Goal: Task Accomplishment & Management: Use online tool/utility

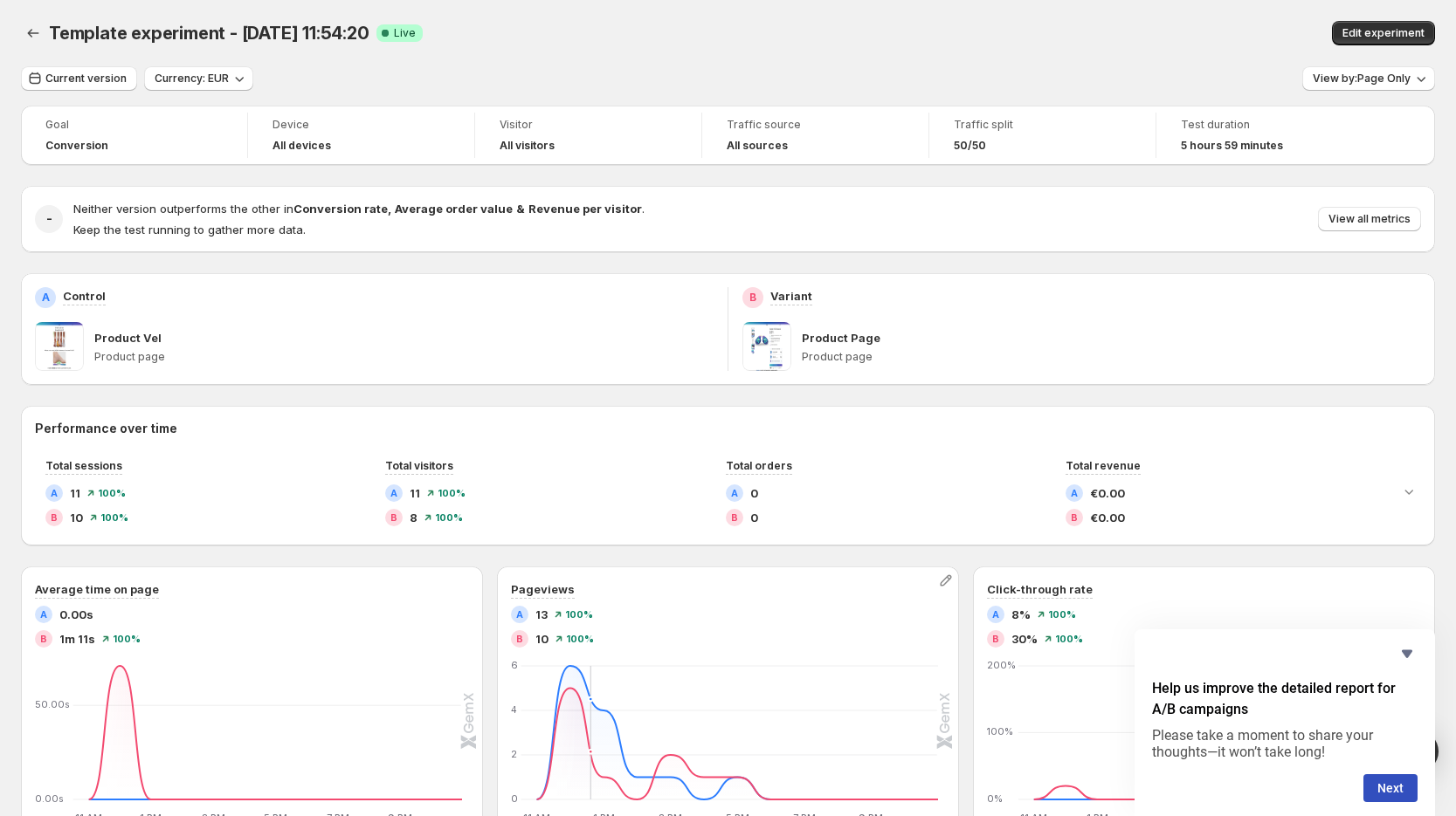
scroll to position [437, 0]
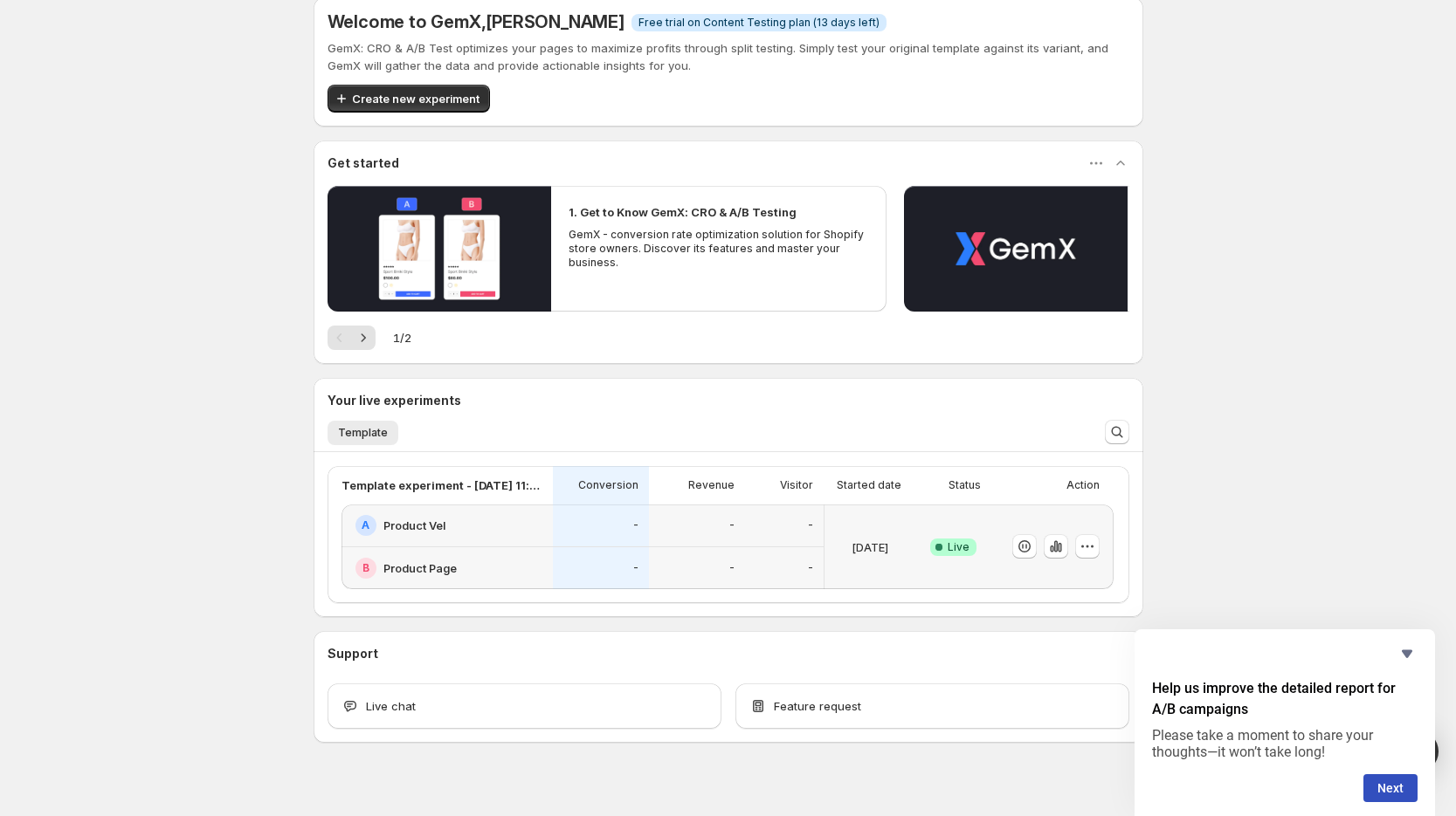
scroll to position [41, 0]
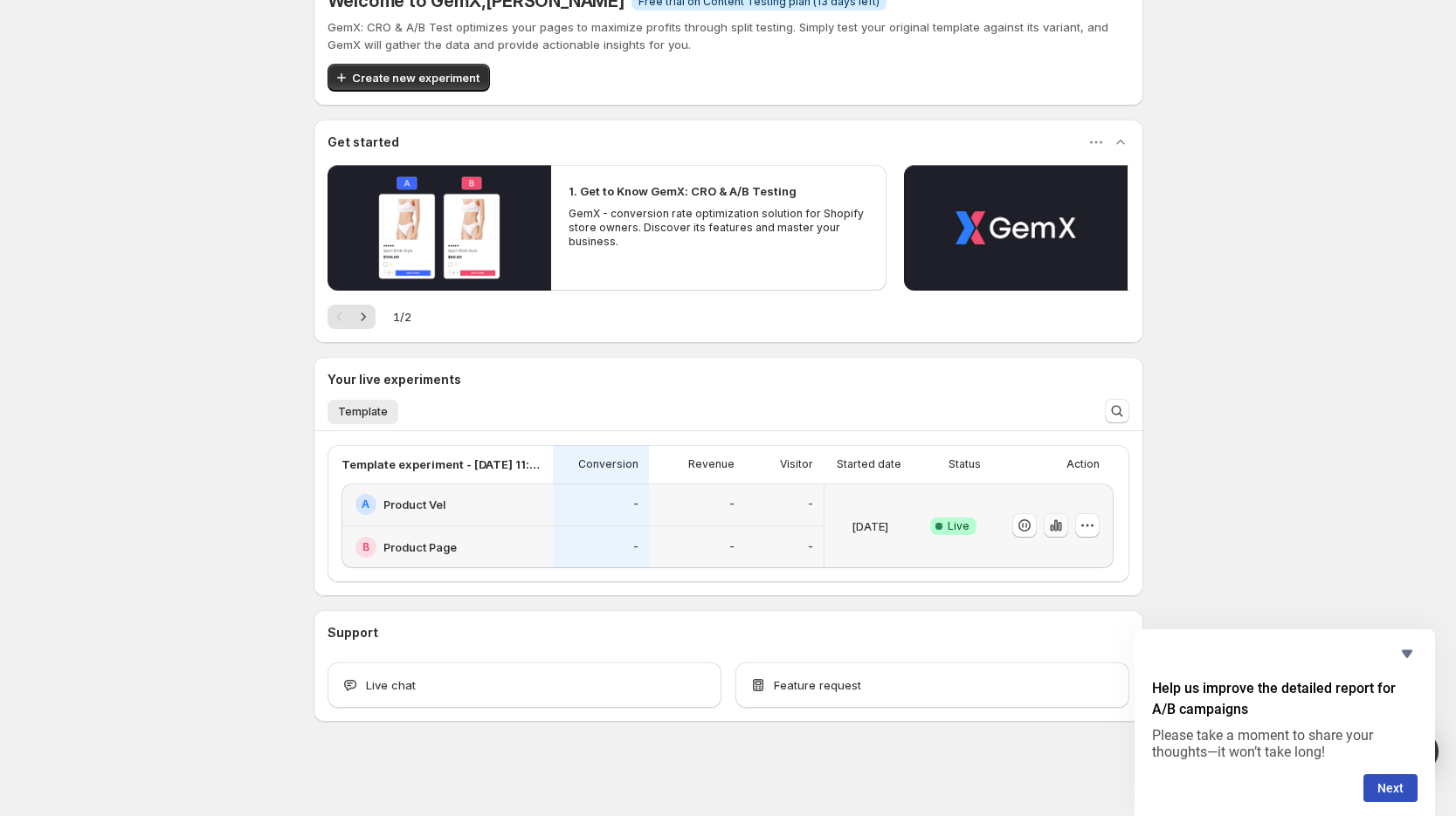
click at [1057, 529] on icon "button" at bounding box center [1056, 526] width 17 height 17
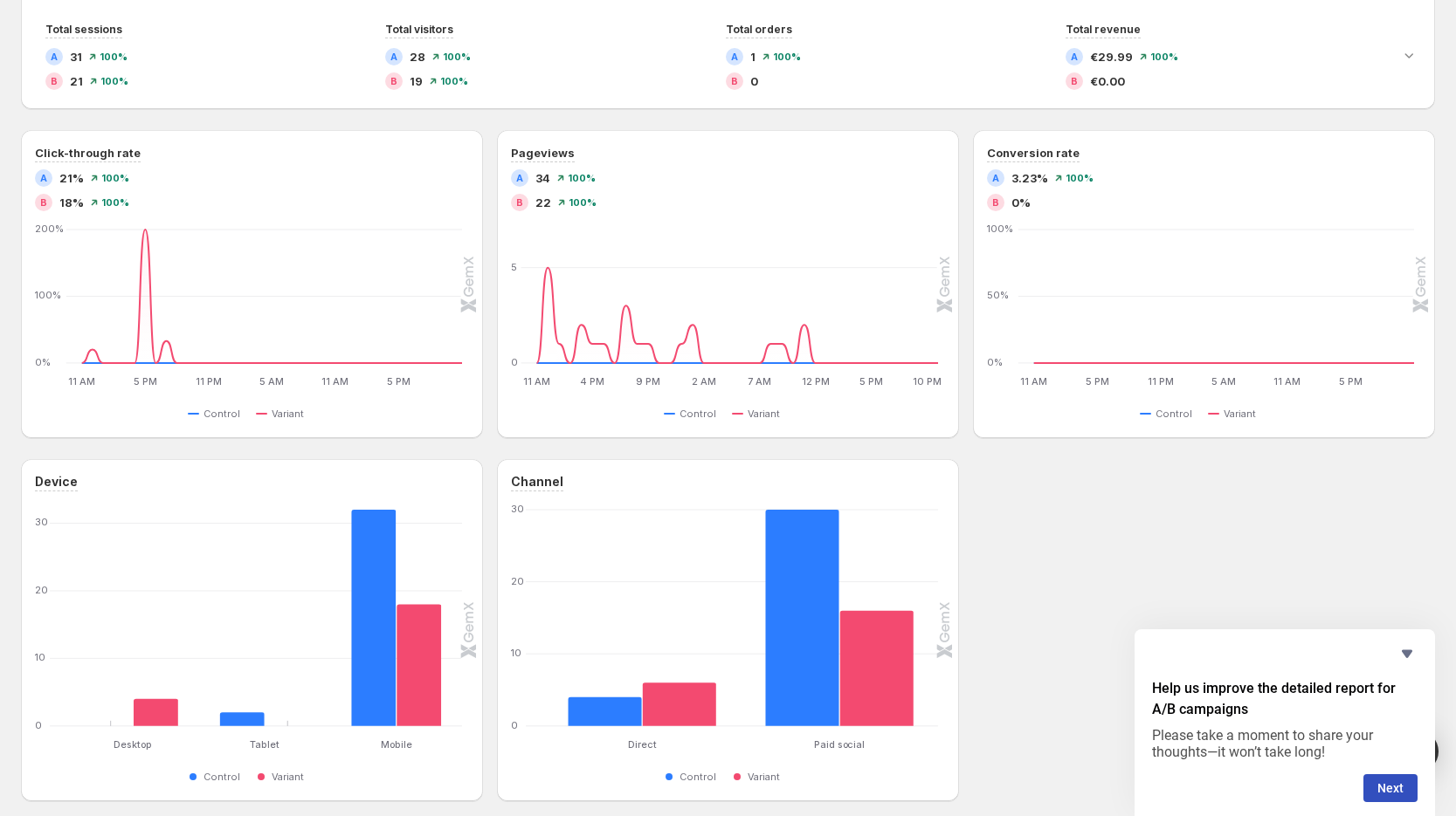
scroll to position [437, 0]
